Goal: Use online tool/utility

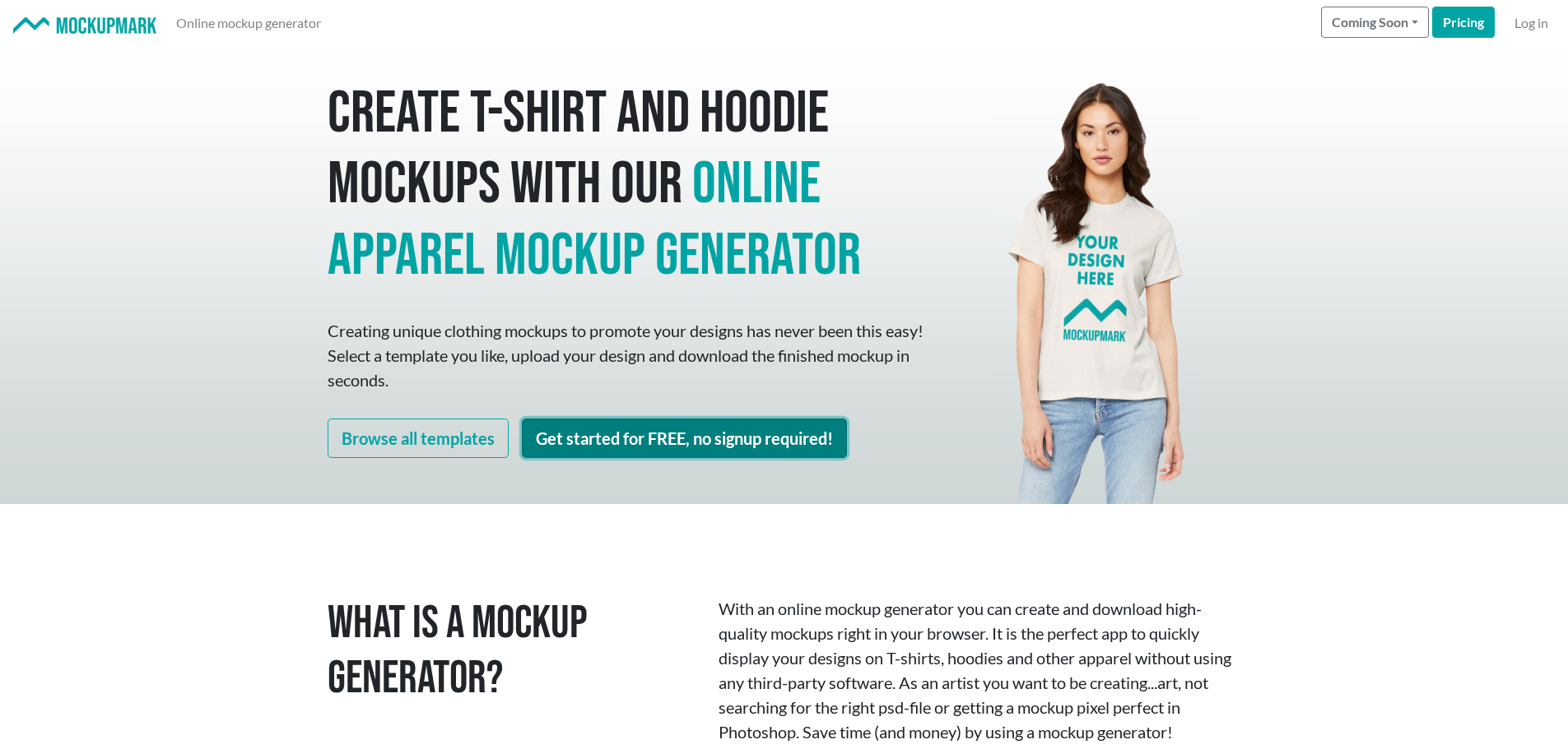
click at [684, 444] on link "Get started for FREE, no signup required!" at bounding box center [684, 438] width 325 height 39
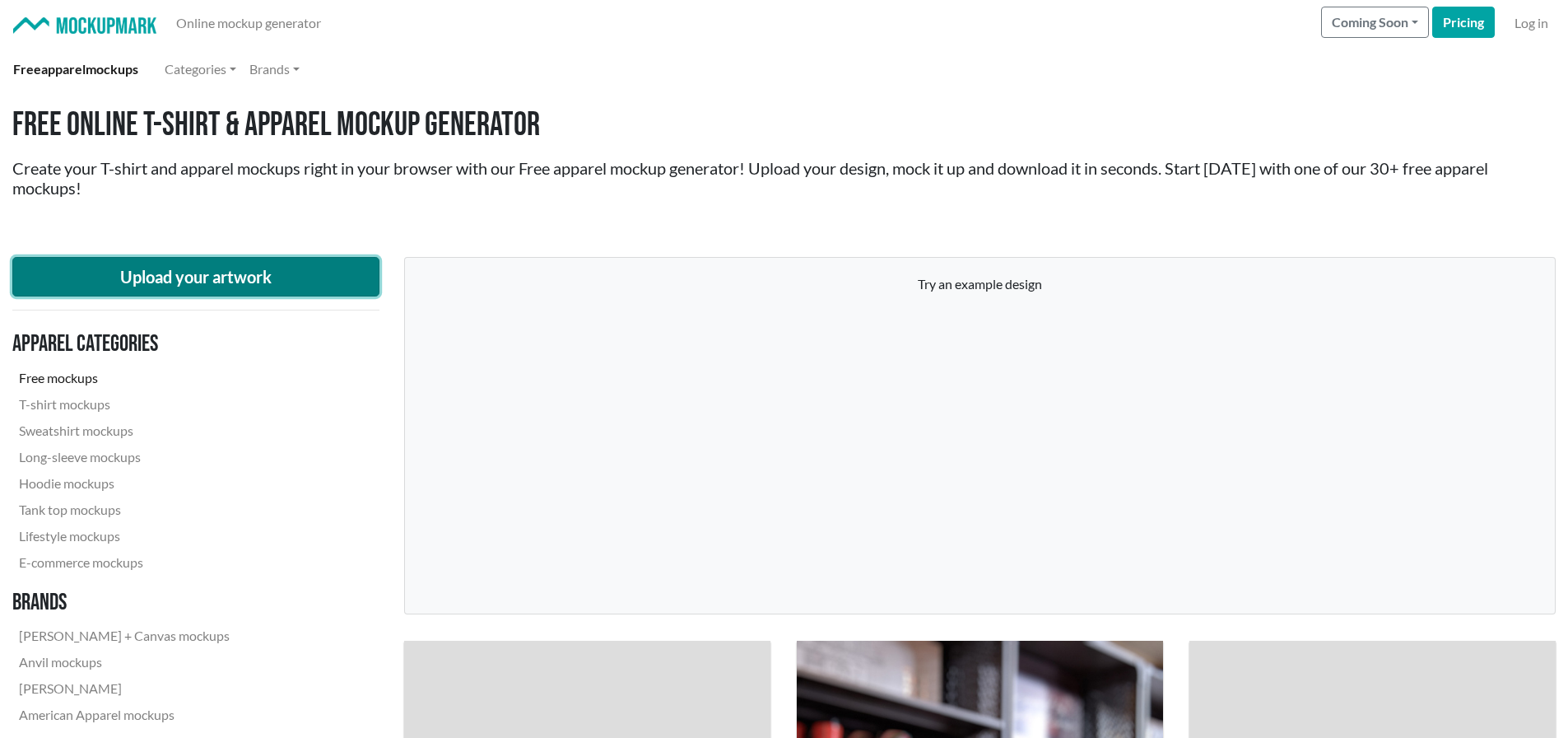
click at [200, 277] on button "Upload your artwork" at bounding box center [196, 277] width 367 height 40
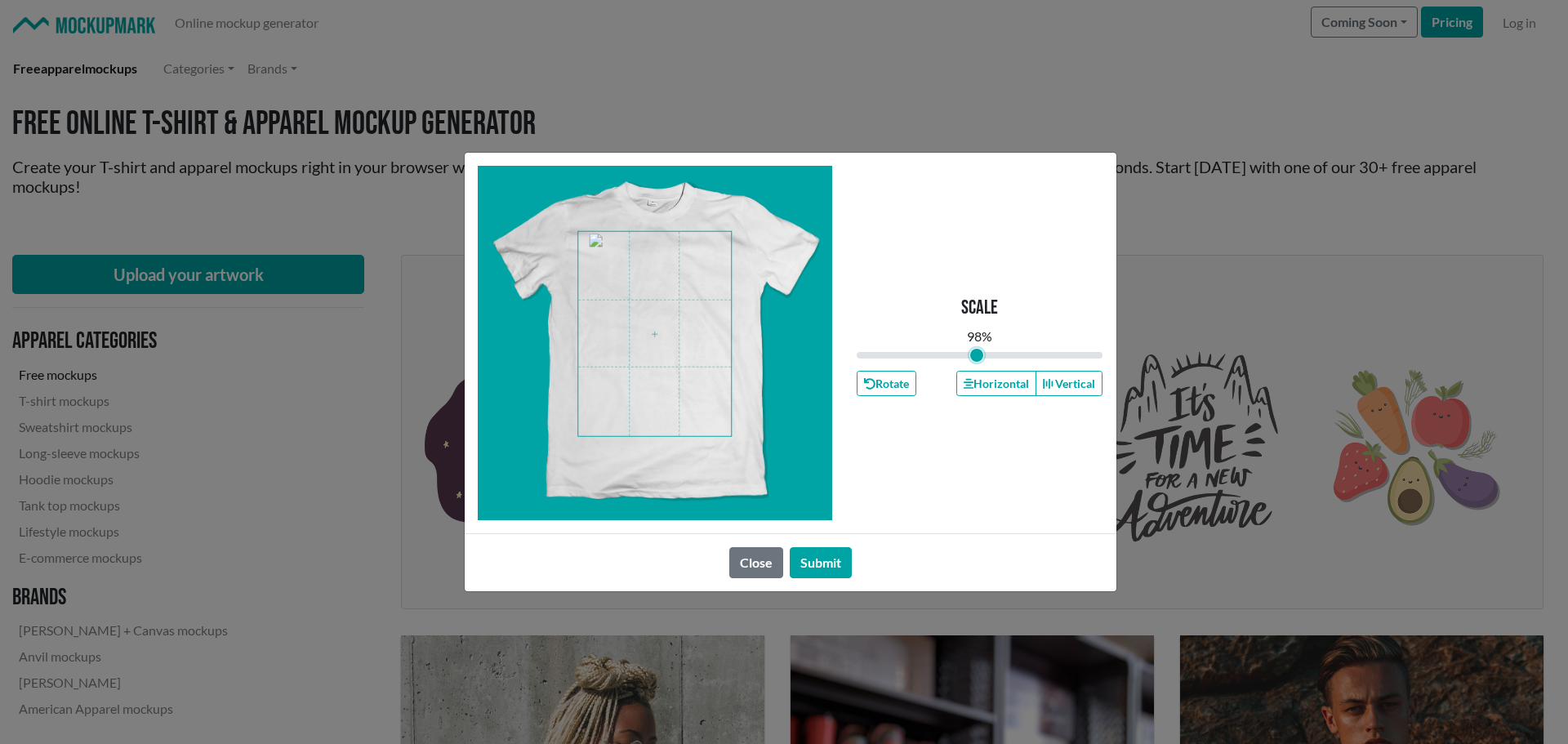
type input "0.98"
click at [977, 356] on input "range" at bounding box center [980, 355] width 247 height 18
click at [1003, 378] on button "Horizontal" at bounding box center [996, 383] width 80 height 25
click at [1074, 378] on button "Vertical" at bounding box center [1069, 383] width 67 height 25
click at [822, 557] on button "Submit" at bounding box center [820, 562] width 62 height 31
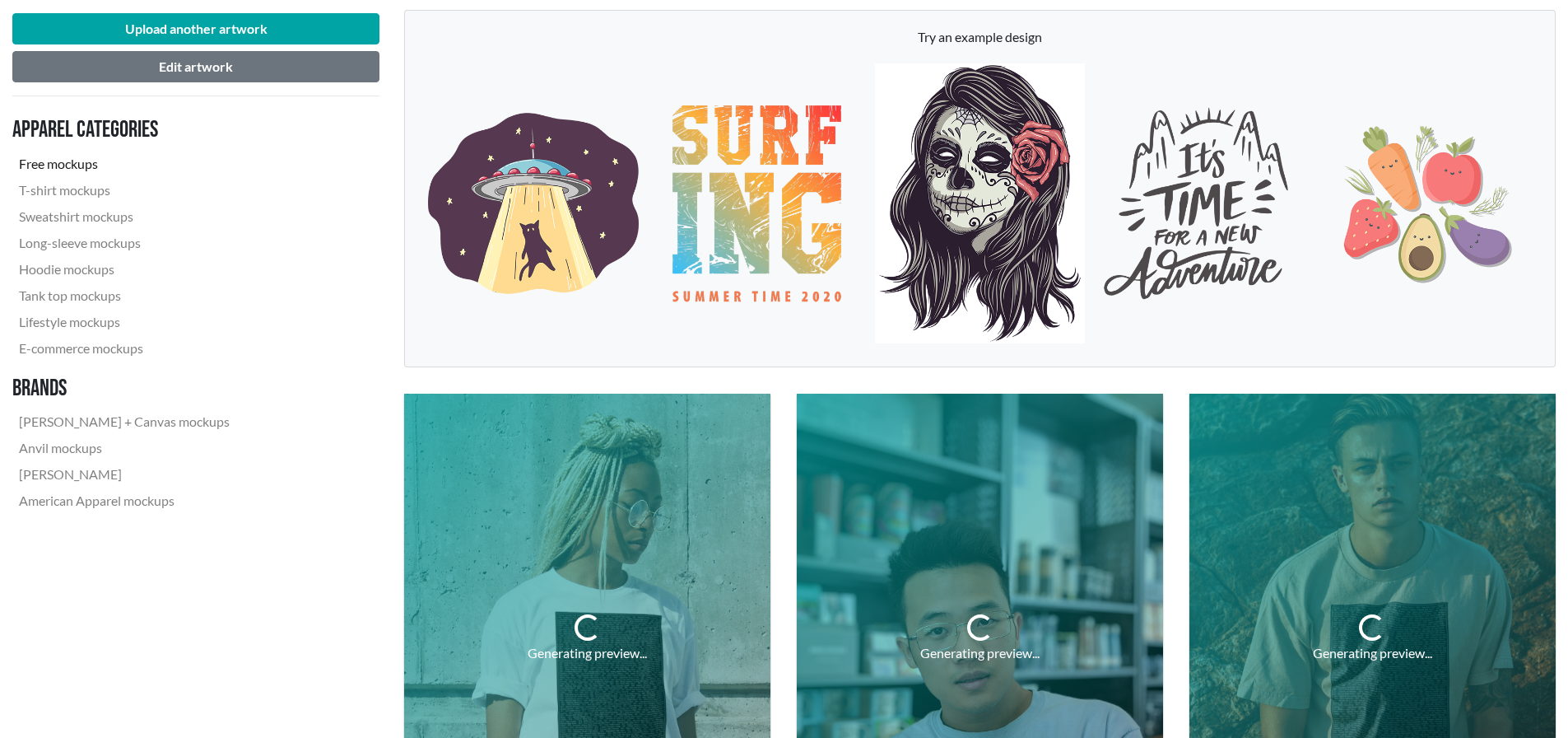
scroll to position [494, 0]
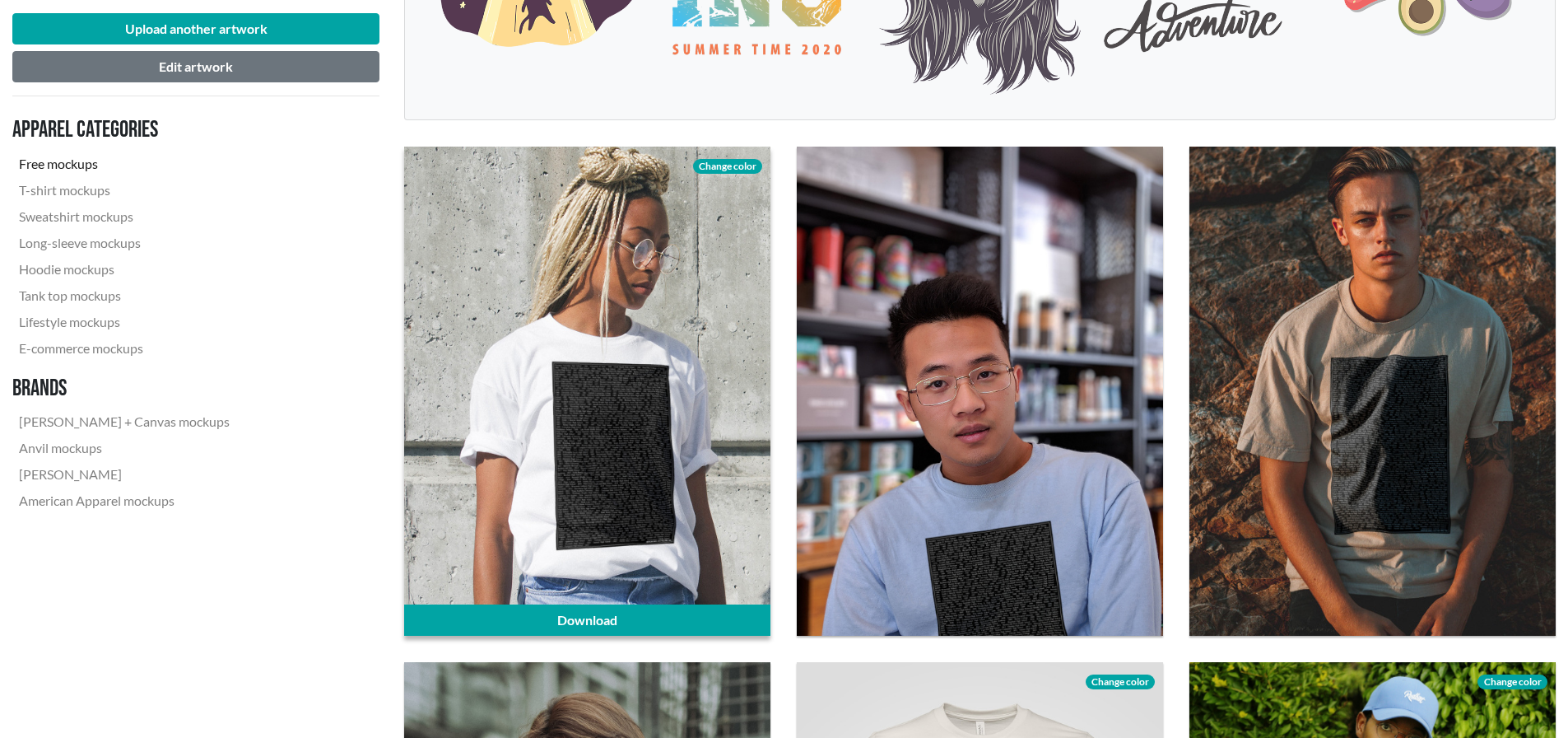
click at [719, 166] on span "Change color" at bounding box center [727, 166] width 69 height 14
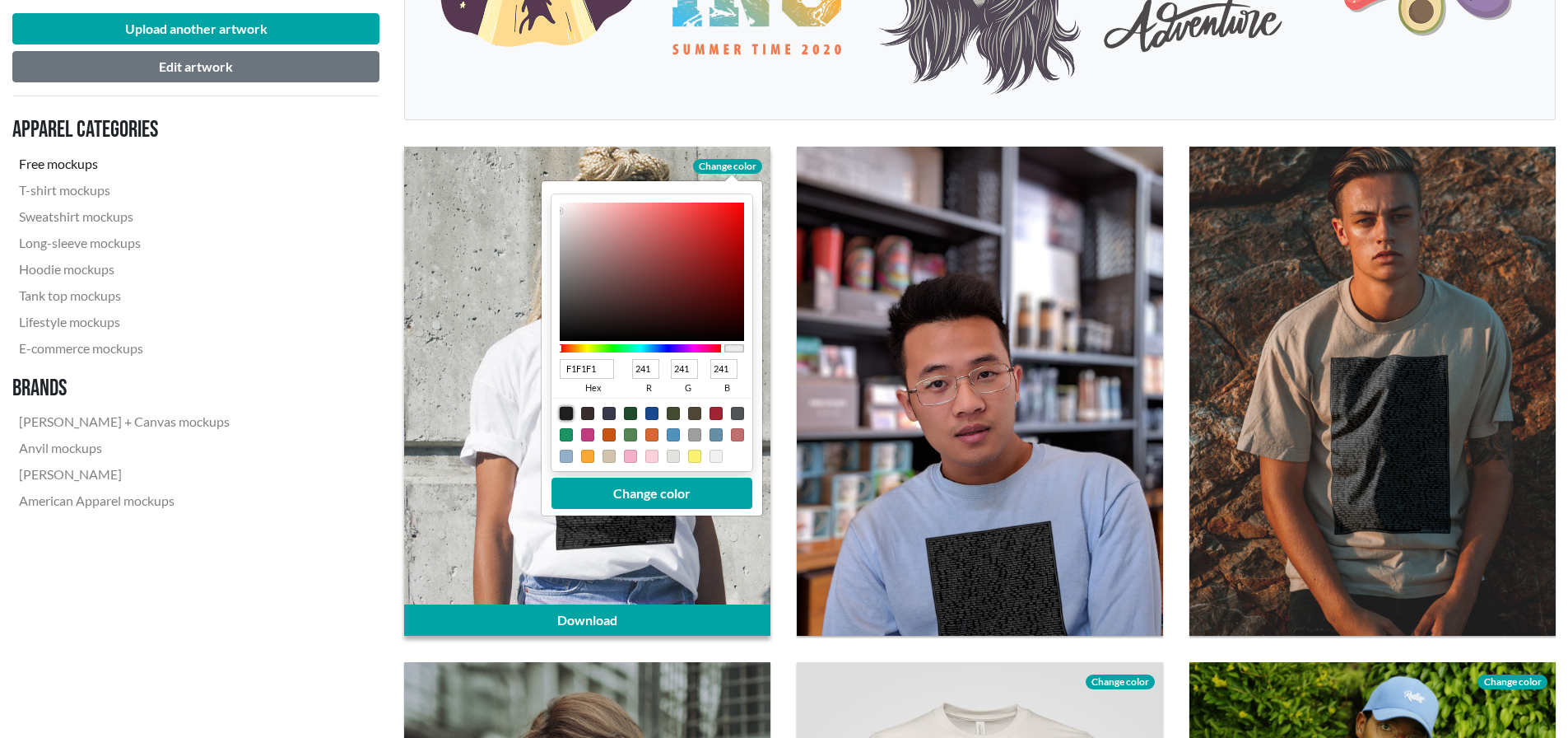
click at [569, 410] on div at bounding box center [566, 413] width 13 height 13
type input "1F1F1F"
type input "31"
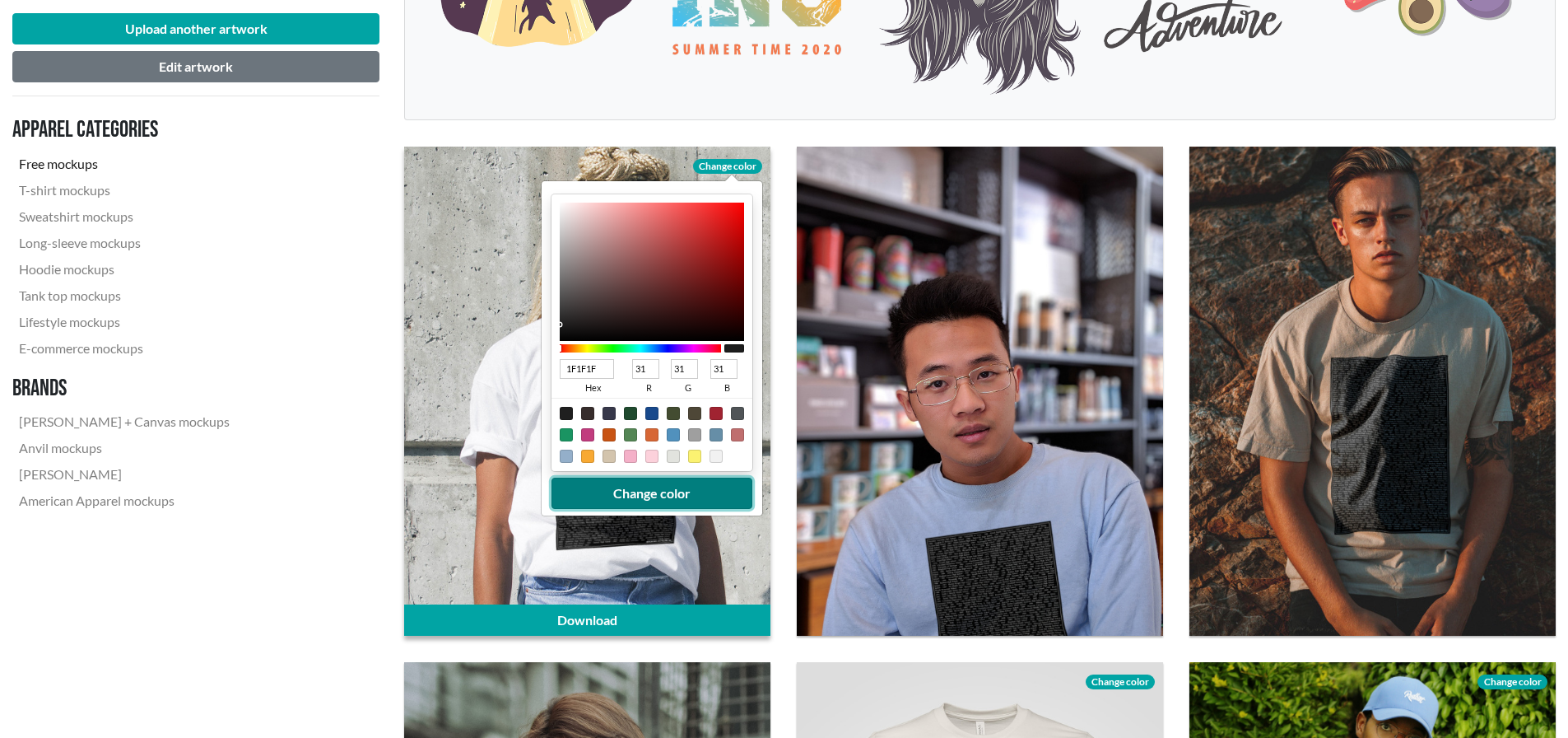
click at [676, 491] on button "Change color" at bounding box center [651, 493] width 200 height 31
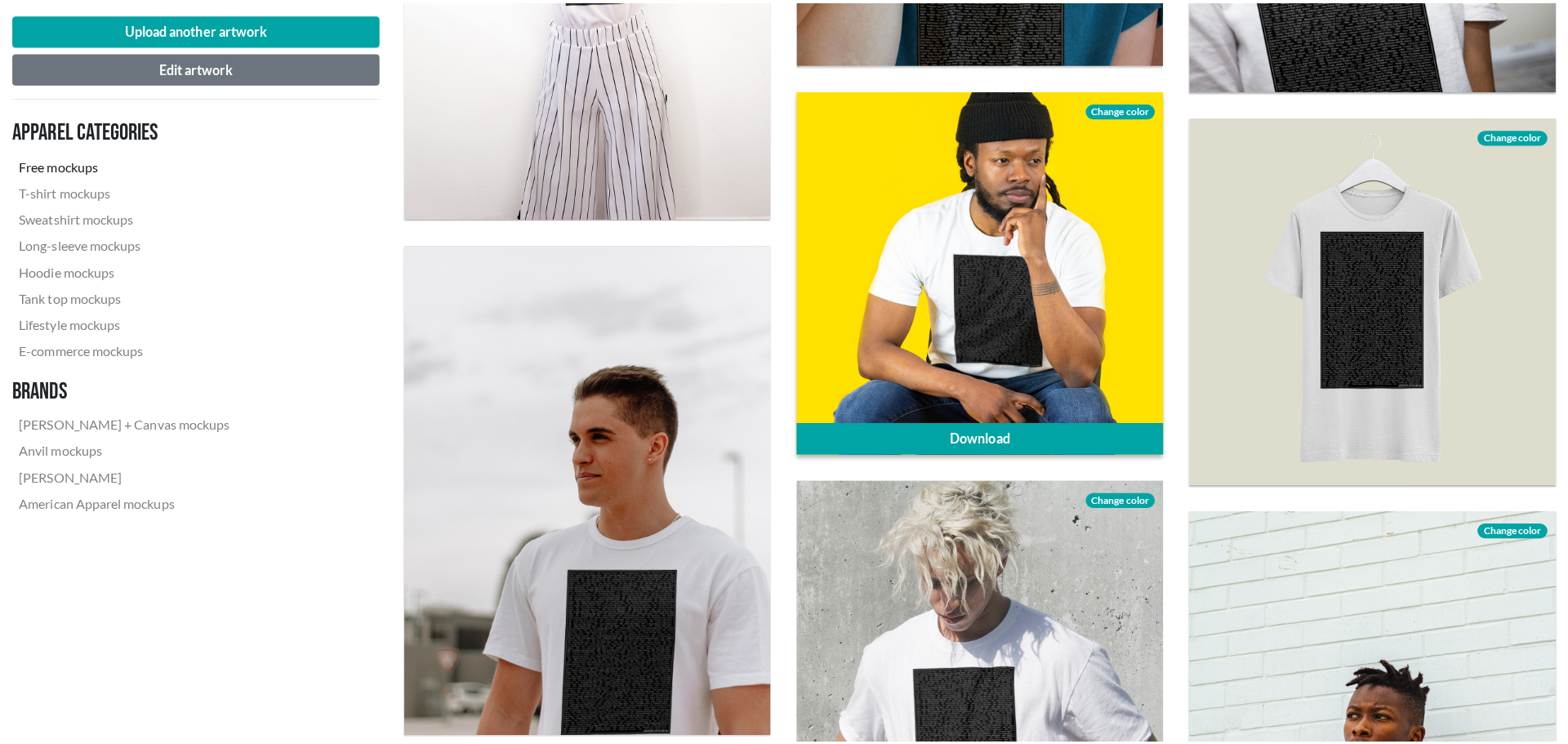
scroll to position [3431, 0]
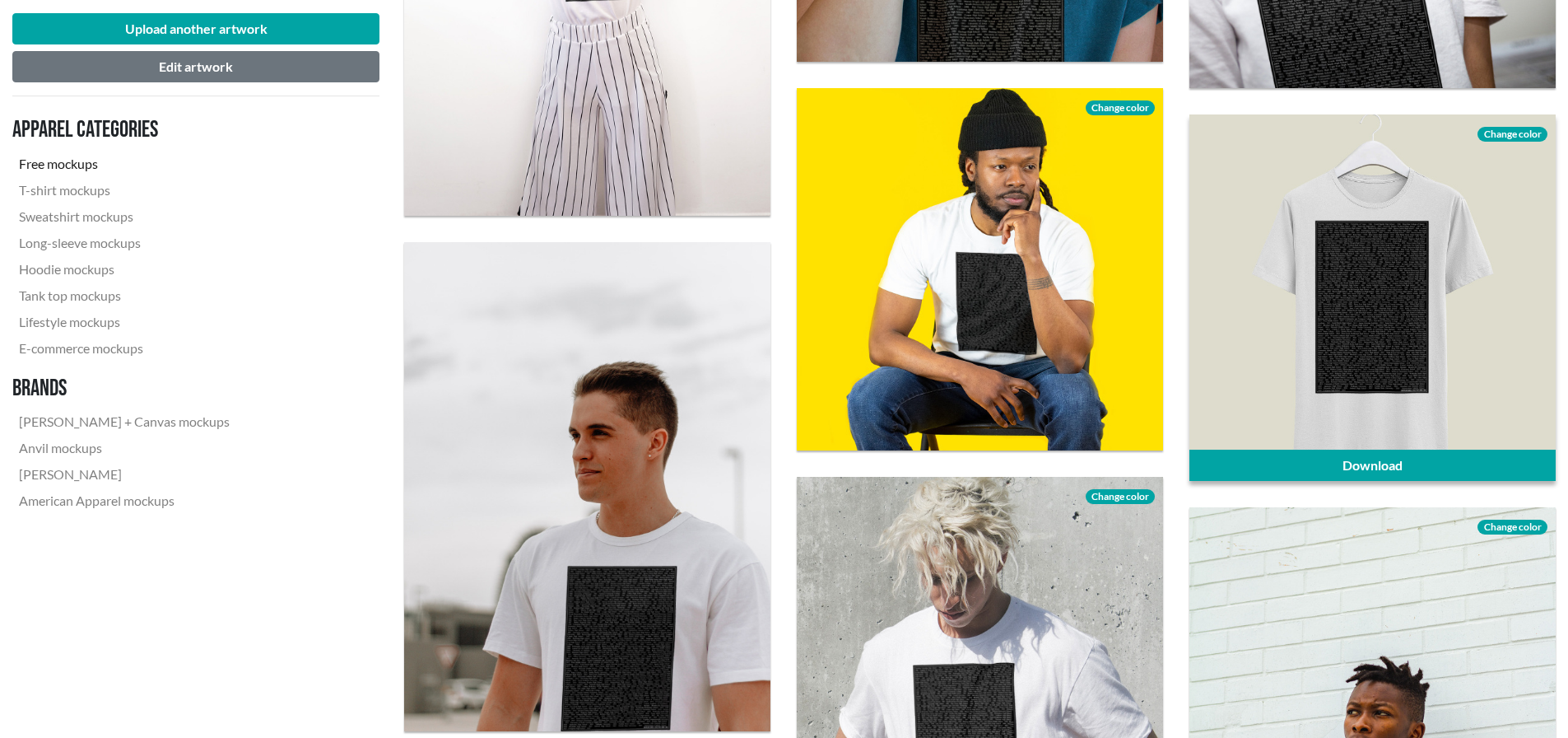
click at [1524, 136] on span "Change color" at bounding box center [1512, 134] width 69 height 14
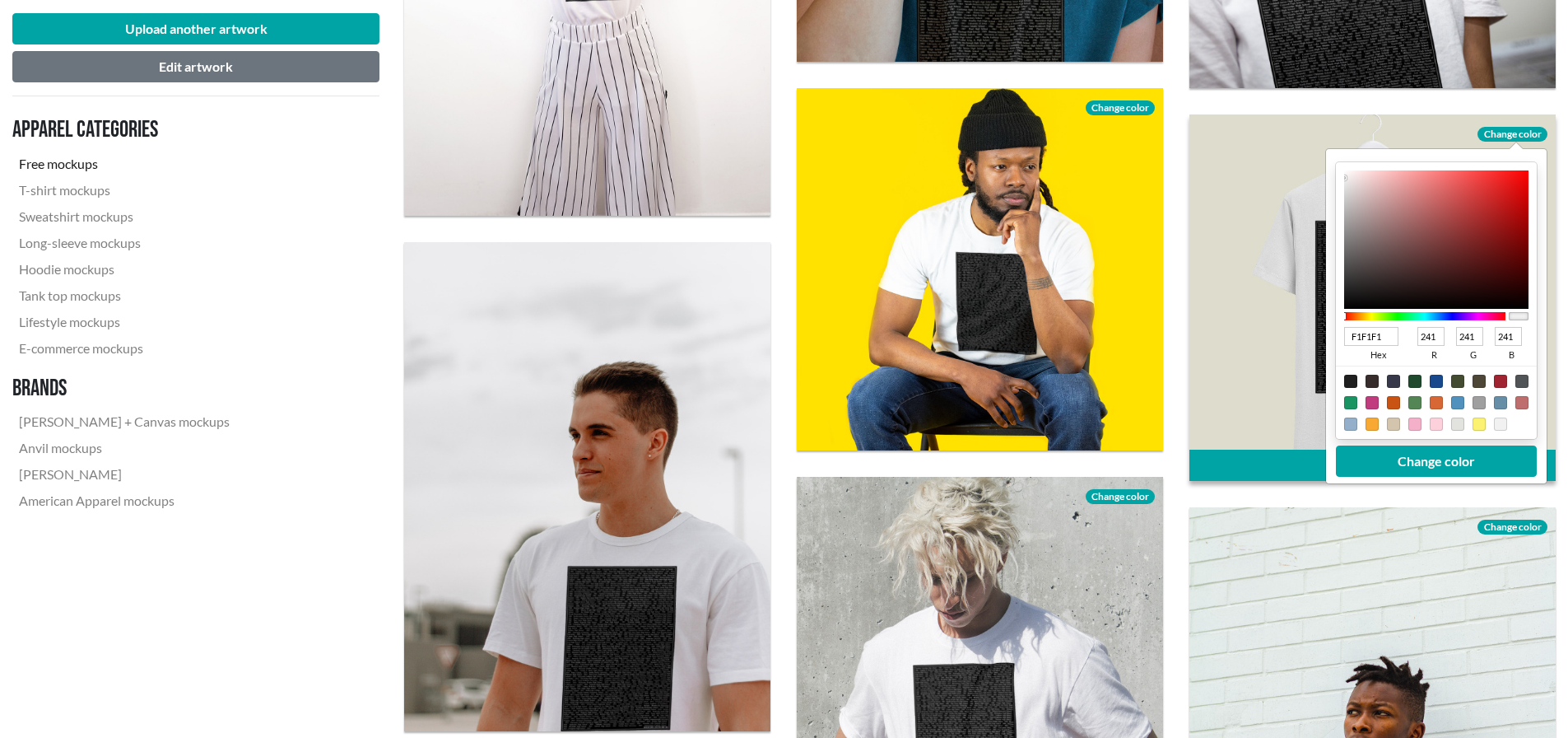
click at [1349, 379] on div at bounding box center [1350, 382] width 13 height 13
type input "1F1F1F"
type input "31"
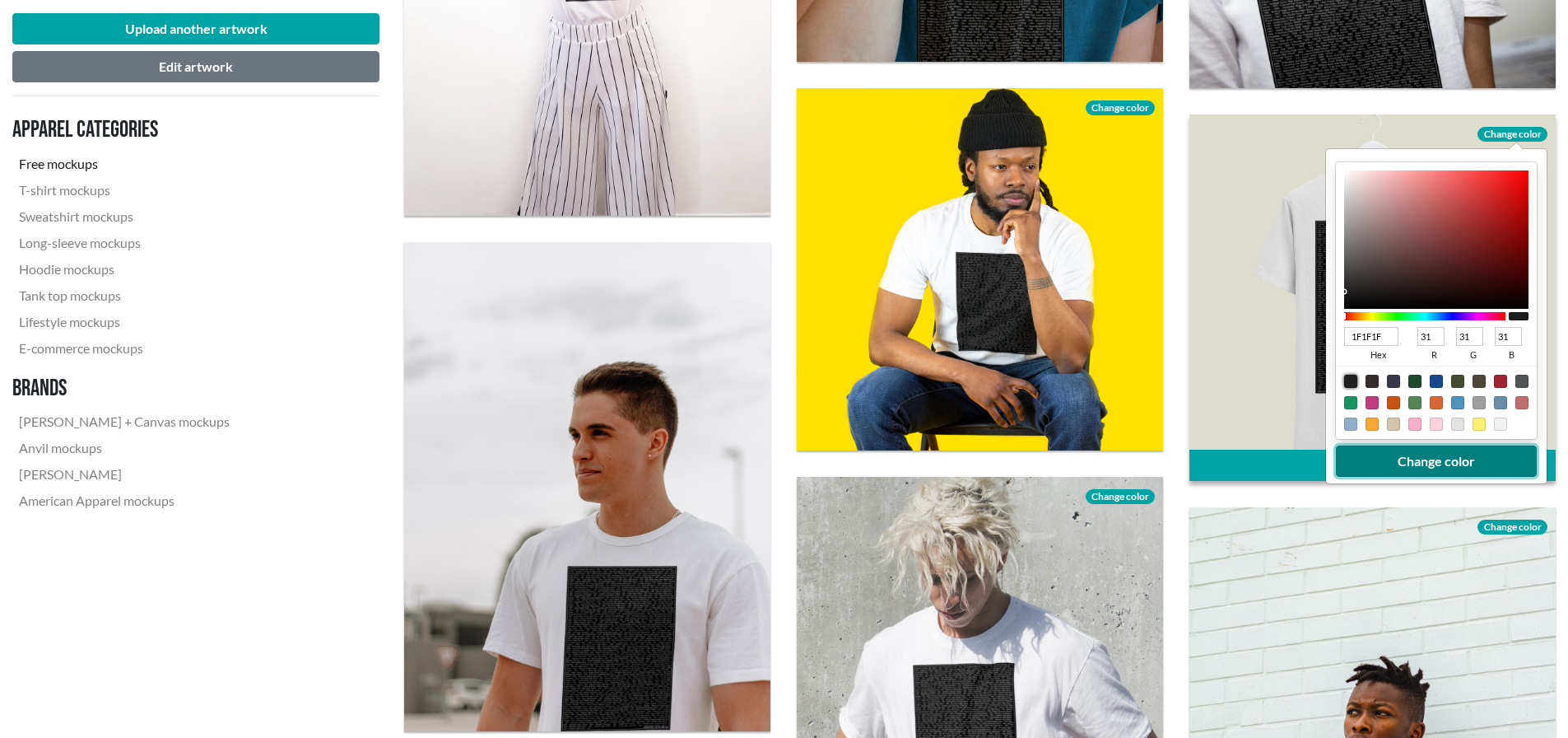
click at [1426, 461] on button "Change color" at bounding box center [1436, 461] width 200 height 31
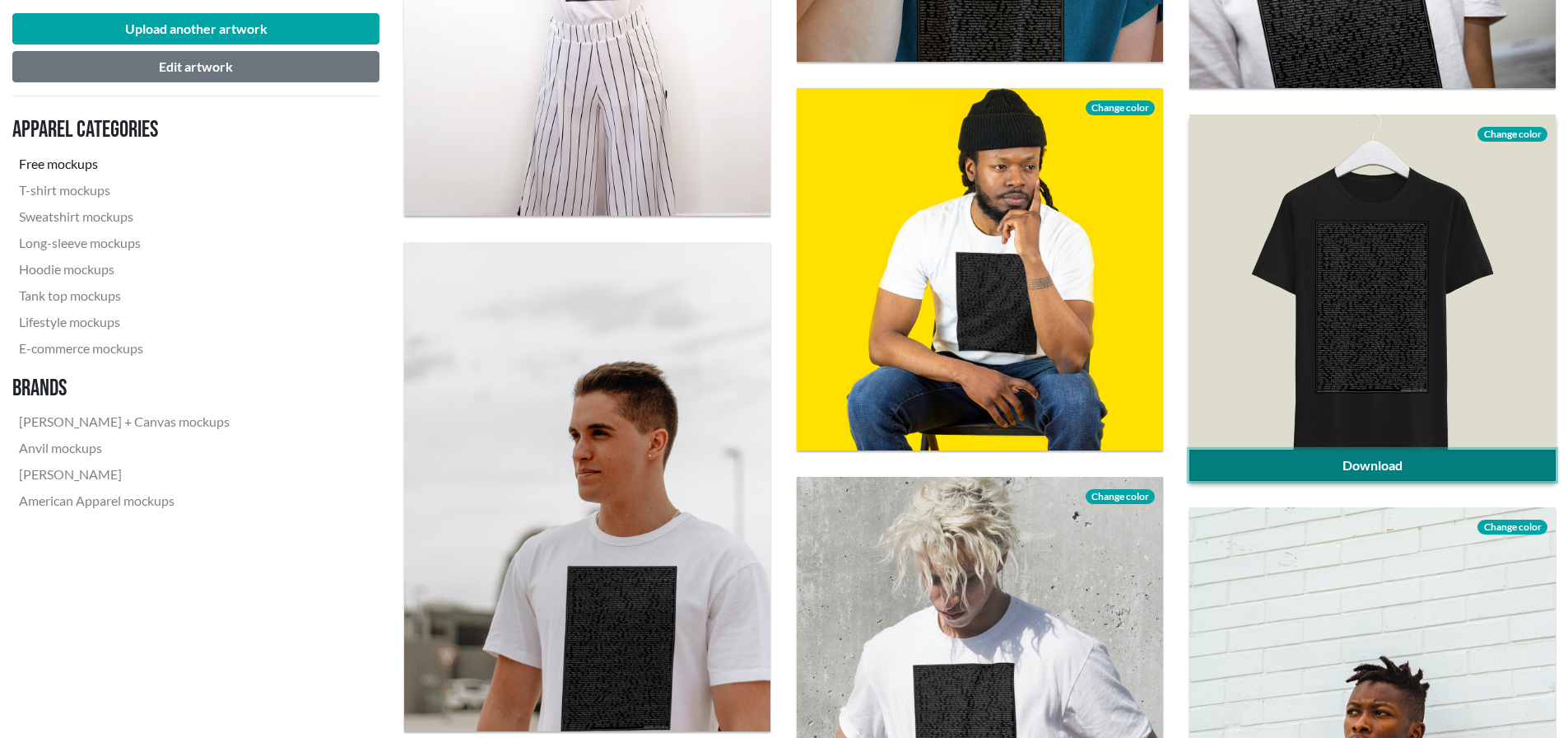
click at [1412, 461] on link "Download" at bounding box center [1372, 464] width 366 height 31
